Goal: Transaction & Acquisition: Subscribe to service/newsletter

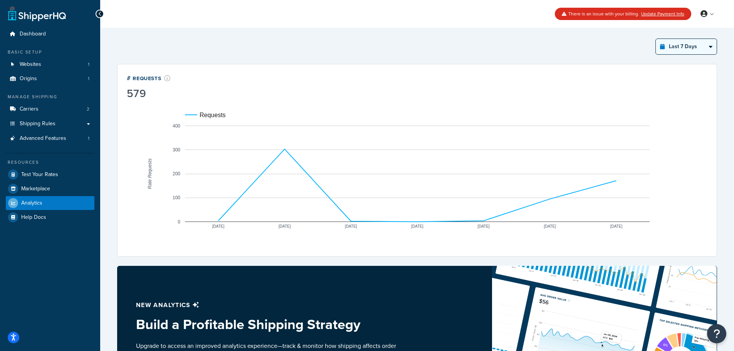
click at [685, 46] on select "Last 24 Hours Last 7 Days Last 30 Days Last 3 Months Last 6 Months Last 12 Mont…" at bounding box center [686, 46] width 61 height 15
select select "last_year"
click at [656, 39] on select "Last 24 Hours Last 7 Days Last 30 Days Last 3 Months Last 6 Months Last 12 Mont…" at bounding box center [686, 46] width 61 height 15
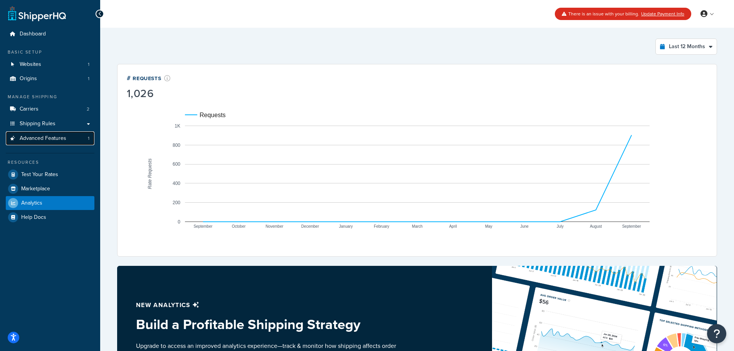
click at [39, 139] on span "Advanced Features" at bounding box center [43, 138] width 47 height 7
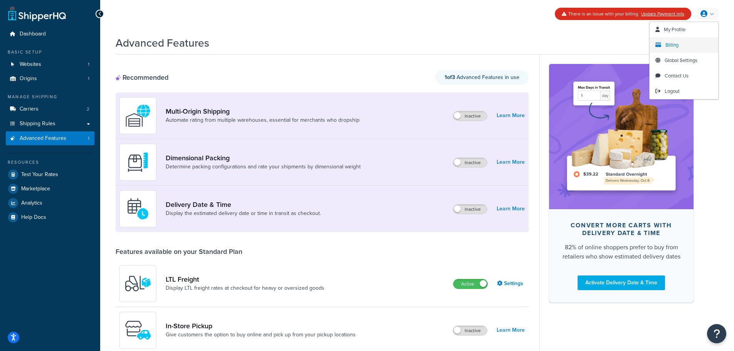
click at [678, 45] on span "Billing" at bounding box center [671, 44] width 13 height 7
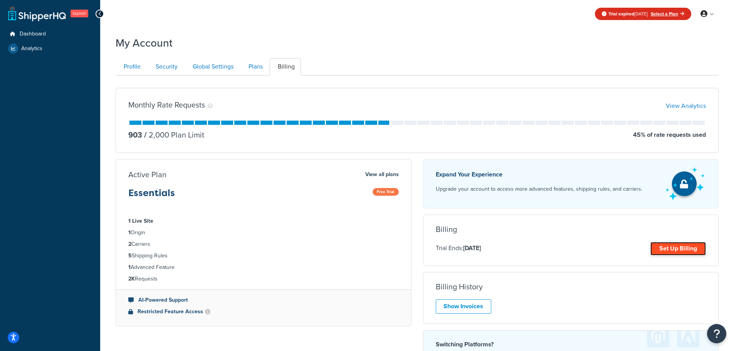
click at [673, 247] on link "Set Up Billing" at bounding box center [677, 248] width 55 height 13
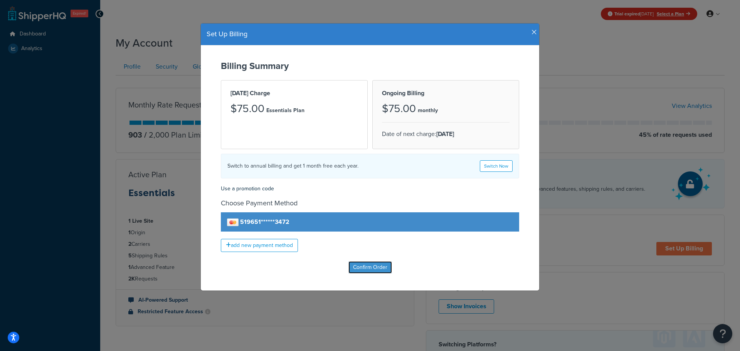
drag, startPoint x: 376, startPoint y: 272, endPoint x: 384, endPoint y: 272, distance: 8.1
click at [376, 272] on input "Confirm Order" at bounding box center [370, 267] width 44 height 12
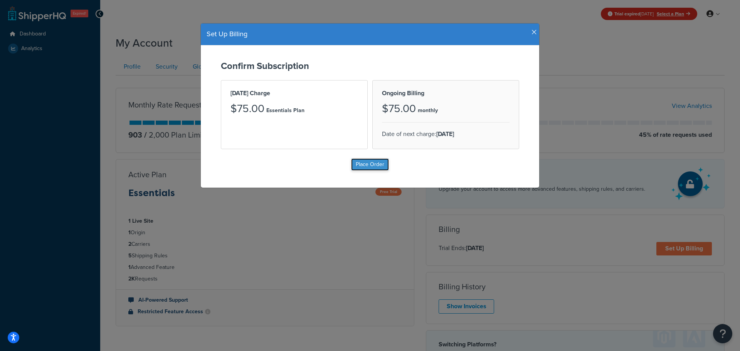
click at [371, 163] on input "Place Order" at bounding box center [370, 164] width 38 height 12
type input "Place Order"
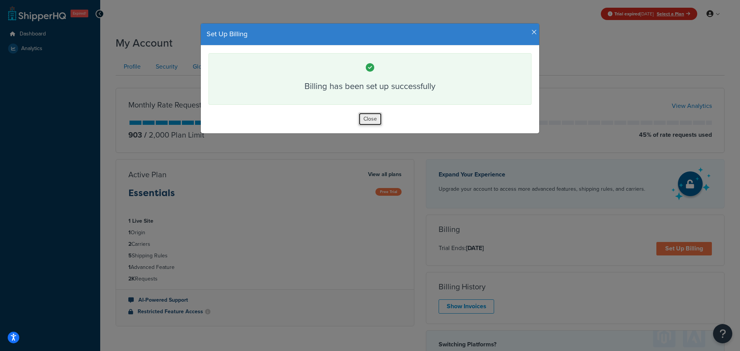
click at [371, 115] on button "Close" at bounding box center [370, 119] width 24 height 13
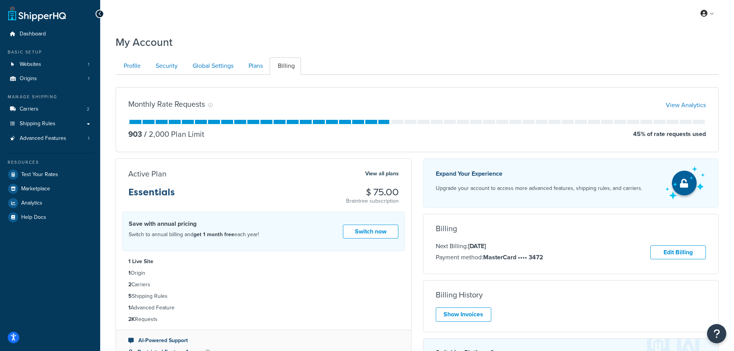
click at [423, 83] on div "Monthly Rate Requests View Analytics 903 / 2,000 Plan Limit 45 % of rate reques…" at bounding box center [417, 248] width 615 height 335
